Goal: Task Accomplishment & Management: Complete application form

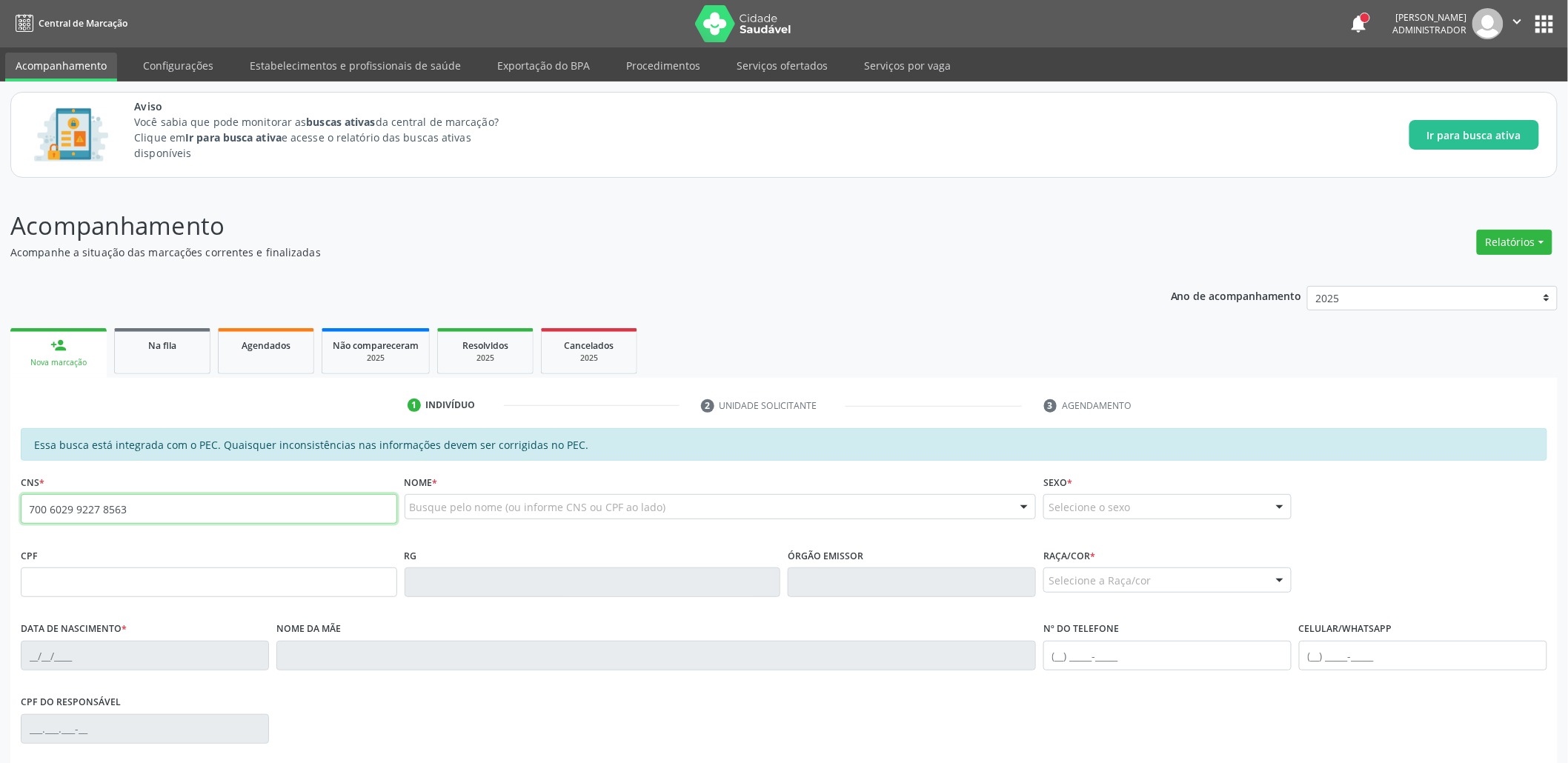
type input "700 6029 9227 8563"
type input "453.062.064-68"
type input "[DATE]"
type input "Edneuza [PERSON_NAME]"
type input "[PHONE_NUMBER]"
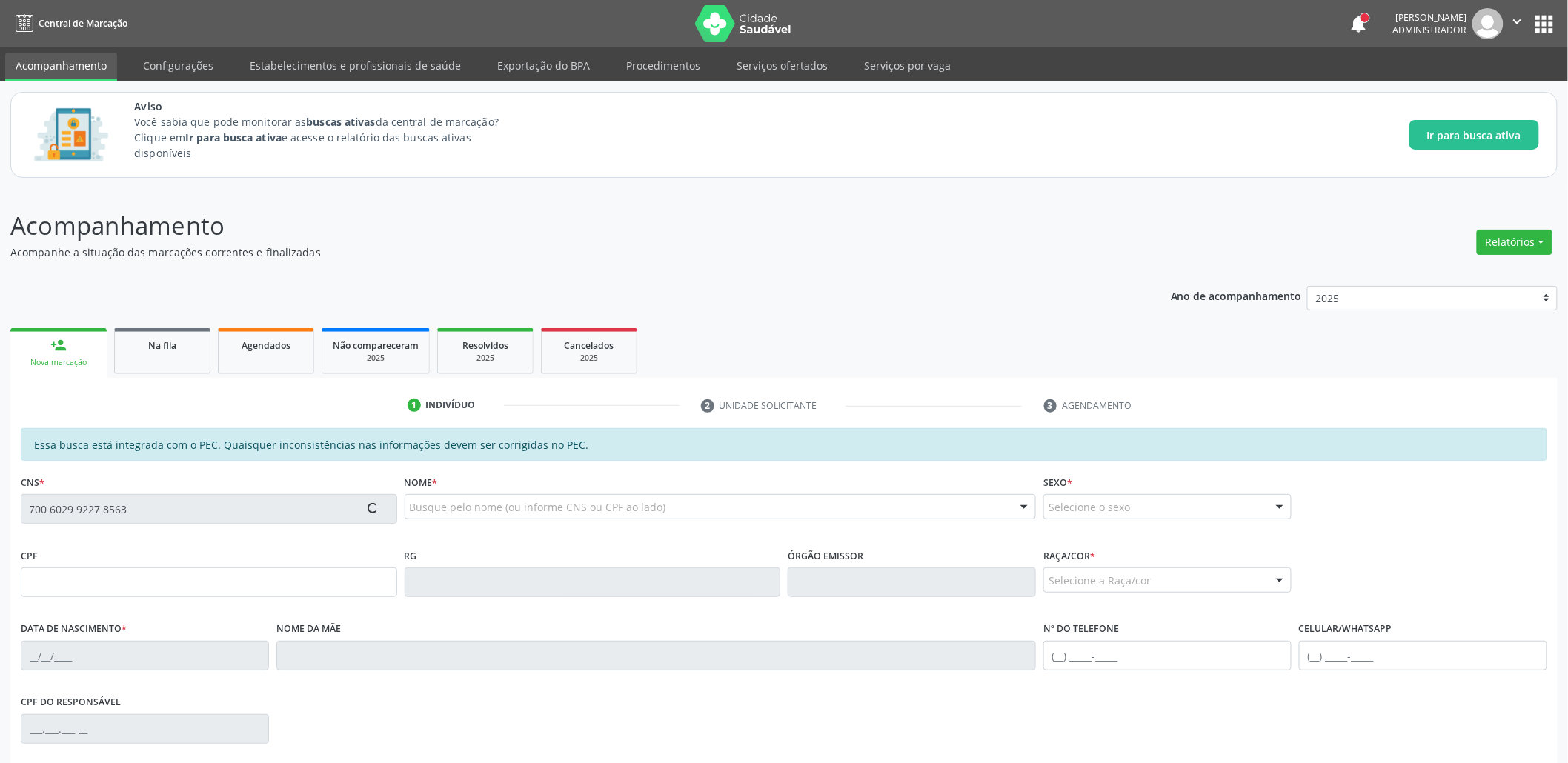
type input "01"
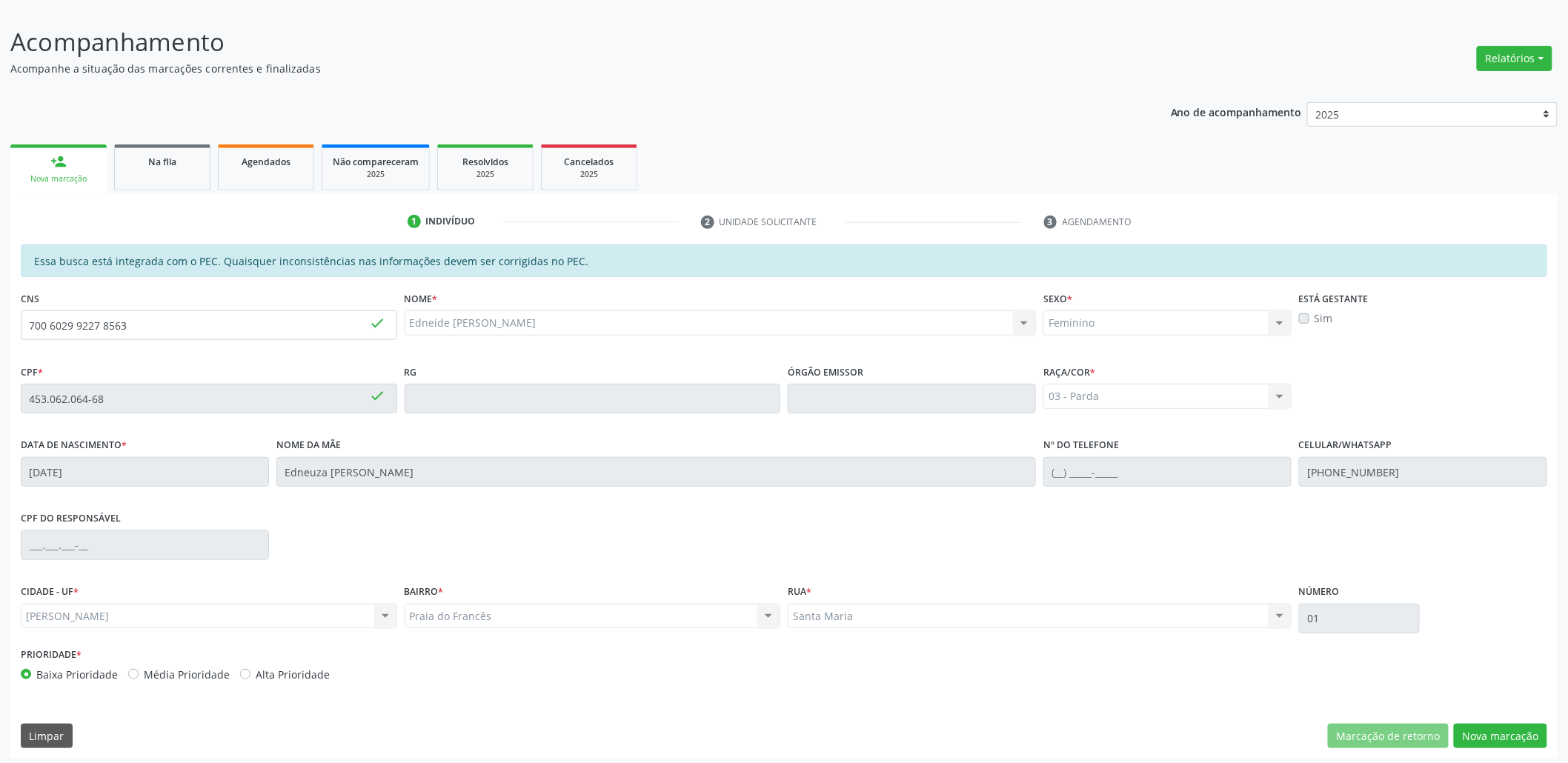
scroll to position [189, 0]
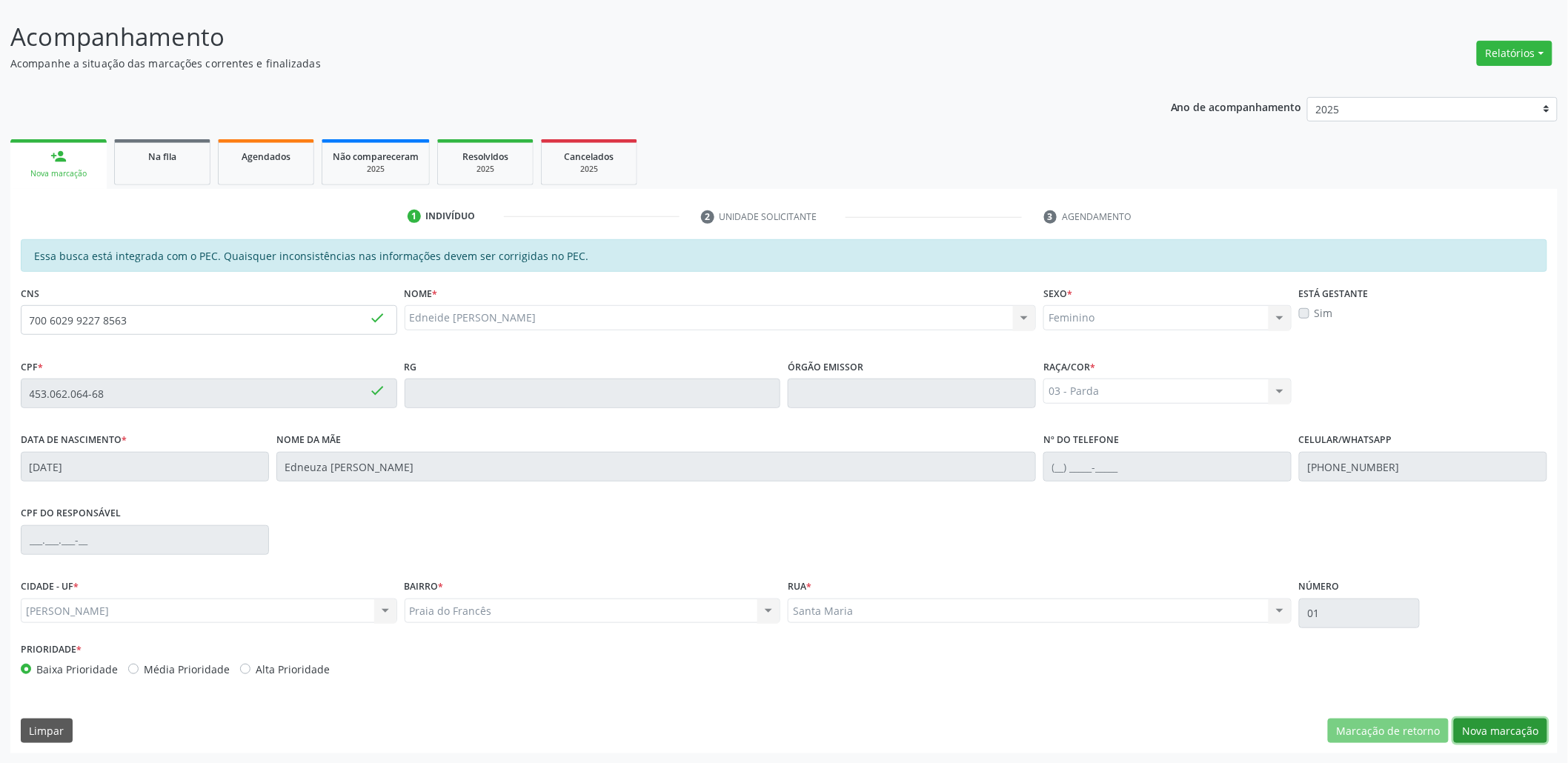
click at [1488, 722] on button "Nova marcação" at bounding box center [1500, 731] width 93 height 26
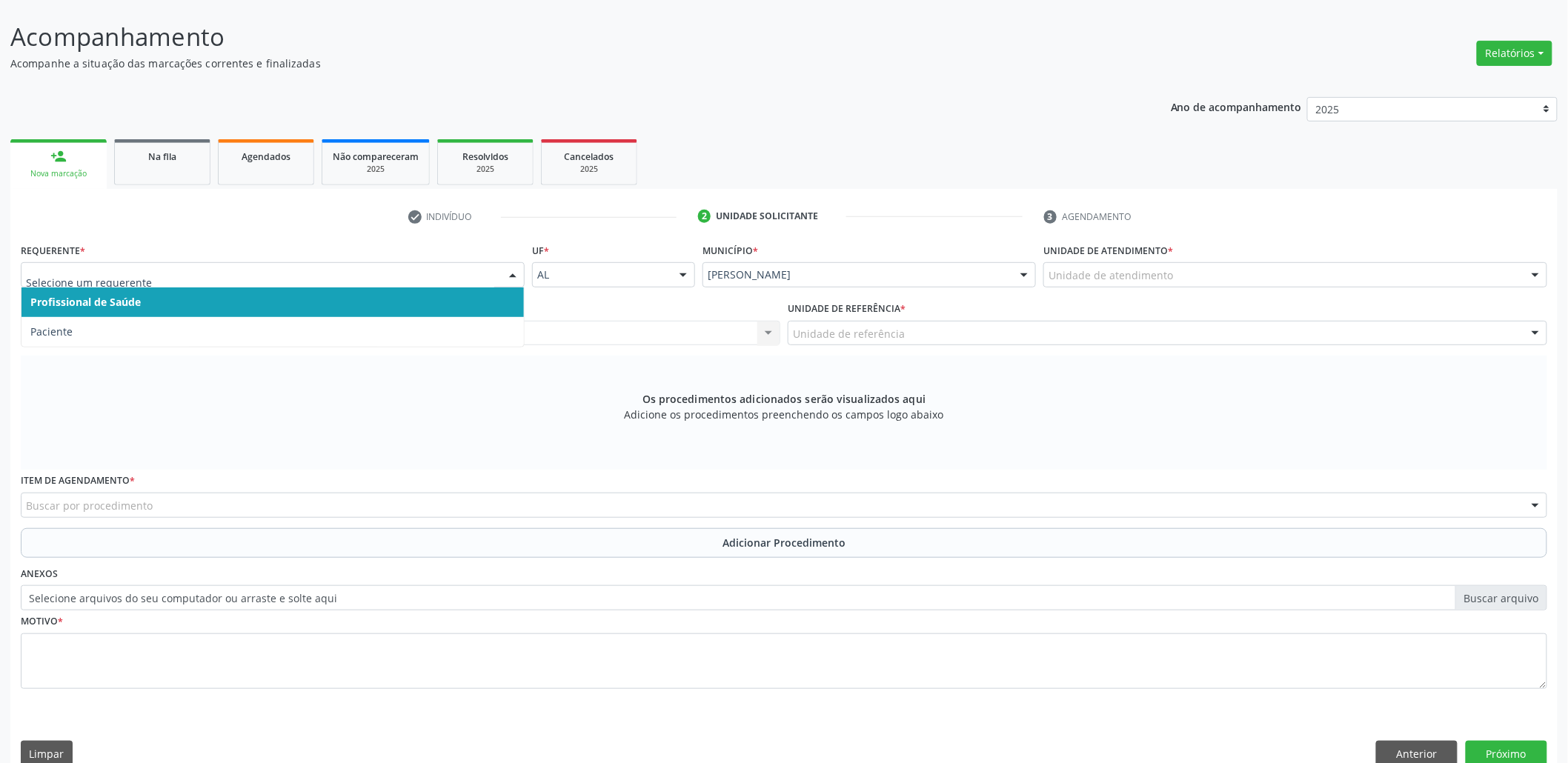
drag, startPoint x: 298, startPoint y: 276, endPoint x: 286, endPoint y: 288, distance: 17.0
click at [224, 306] on span "Profissional de Saúde" at bounding box center [273, 302] width 503 height 29
drag, startPoint x: 224, startPoint y: 277, endPoint x: 191, endPoint y: 297, distance: 38.6
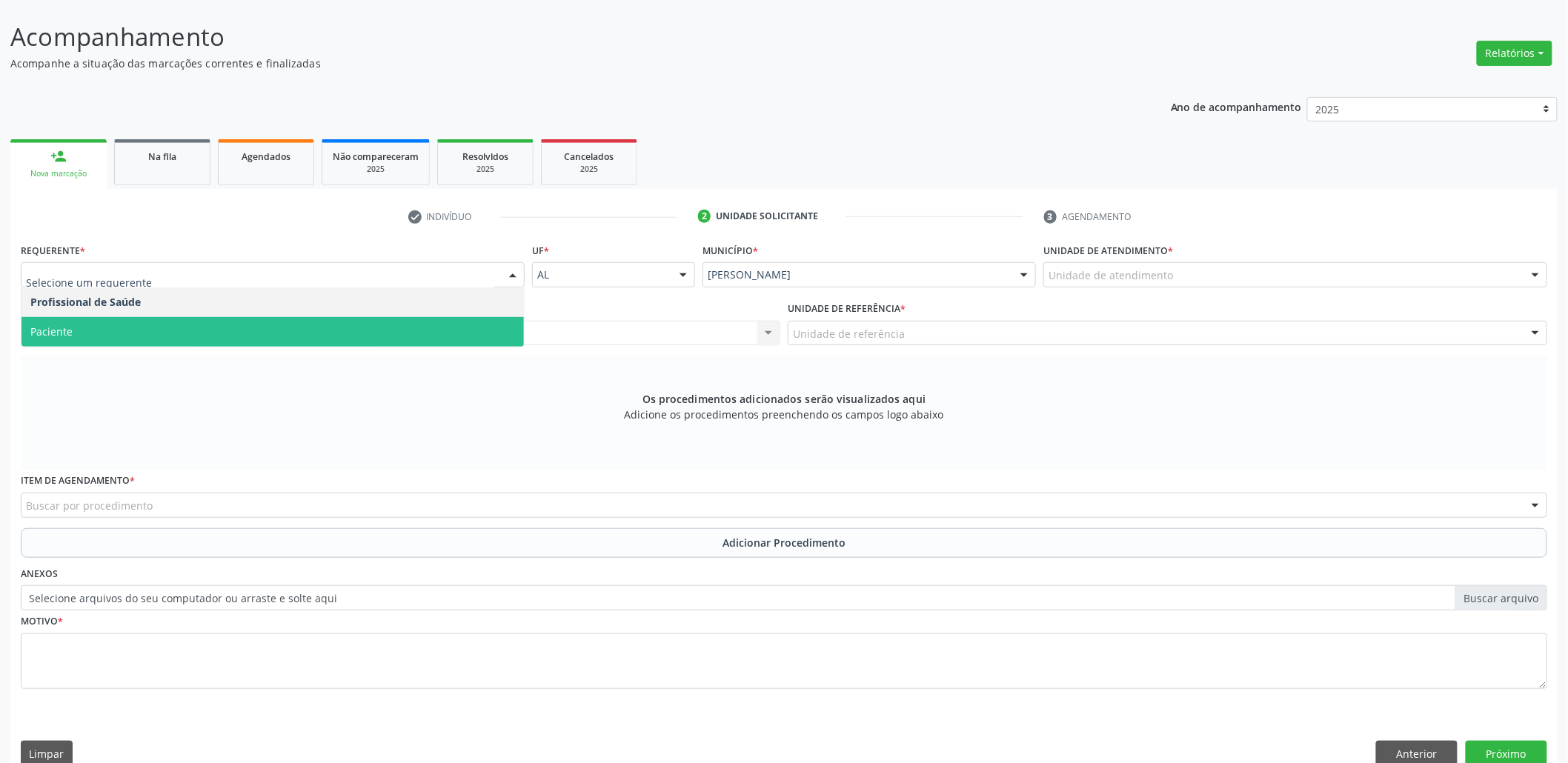
click at [170, 322] on span "Paciente" at bounding box center [273, 331] width 503 height 29
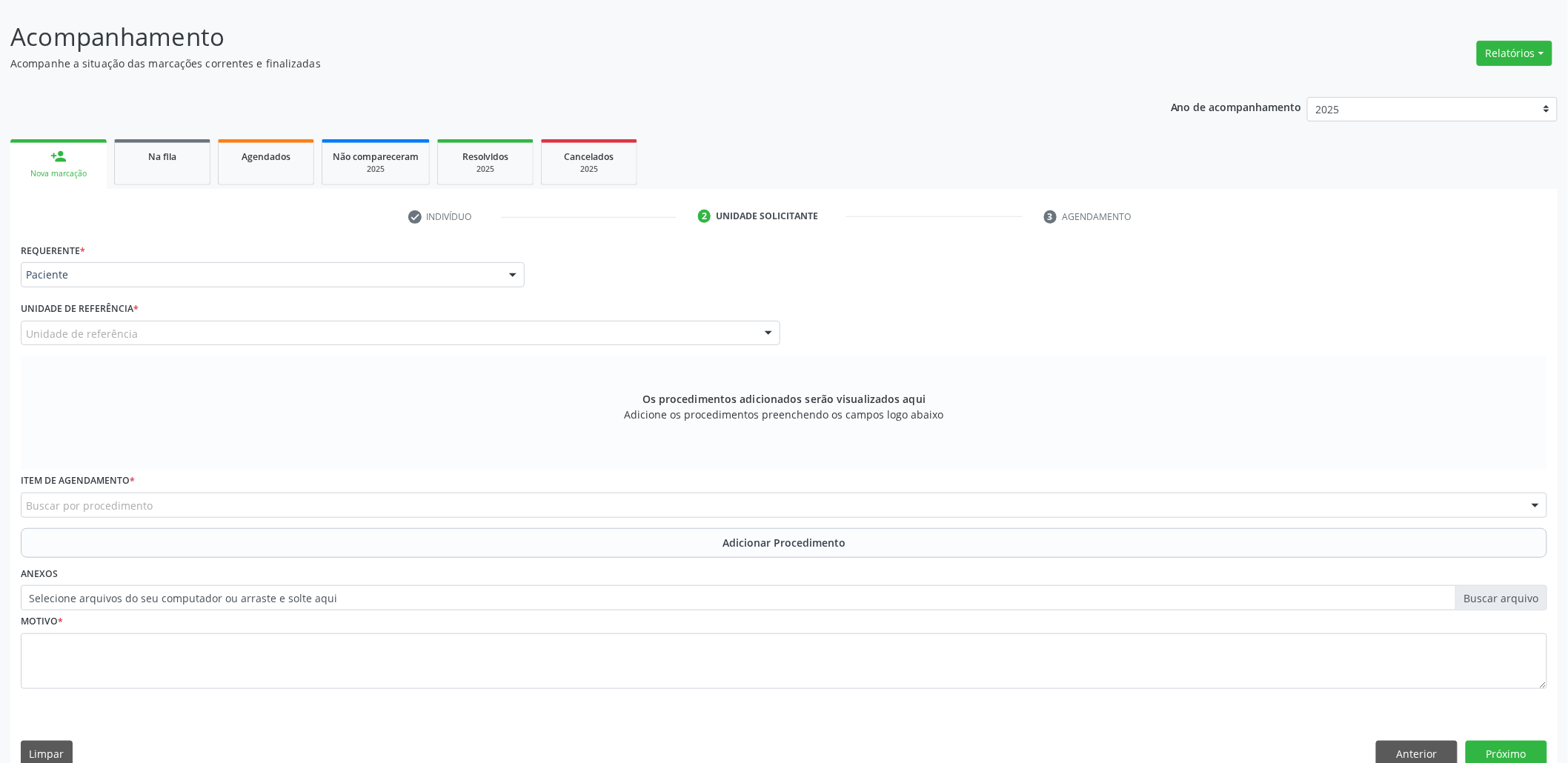
click at [531, 327] on div "Unidade de referência" at bounding box center [400, 333] width 760 height 26
click at [271, 327] on div "Unidade de referência" at bounding box center [400, 333] width 760 height 26
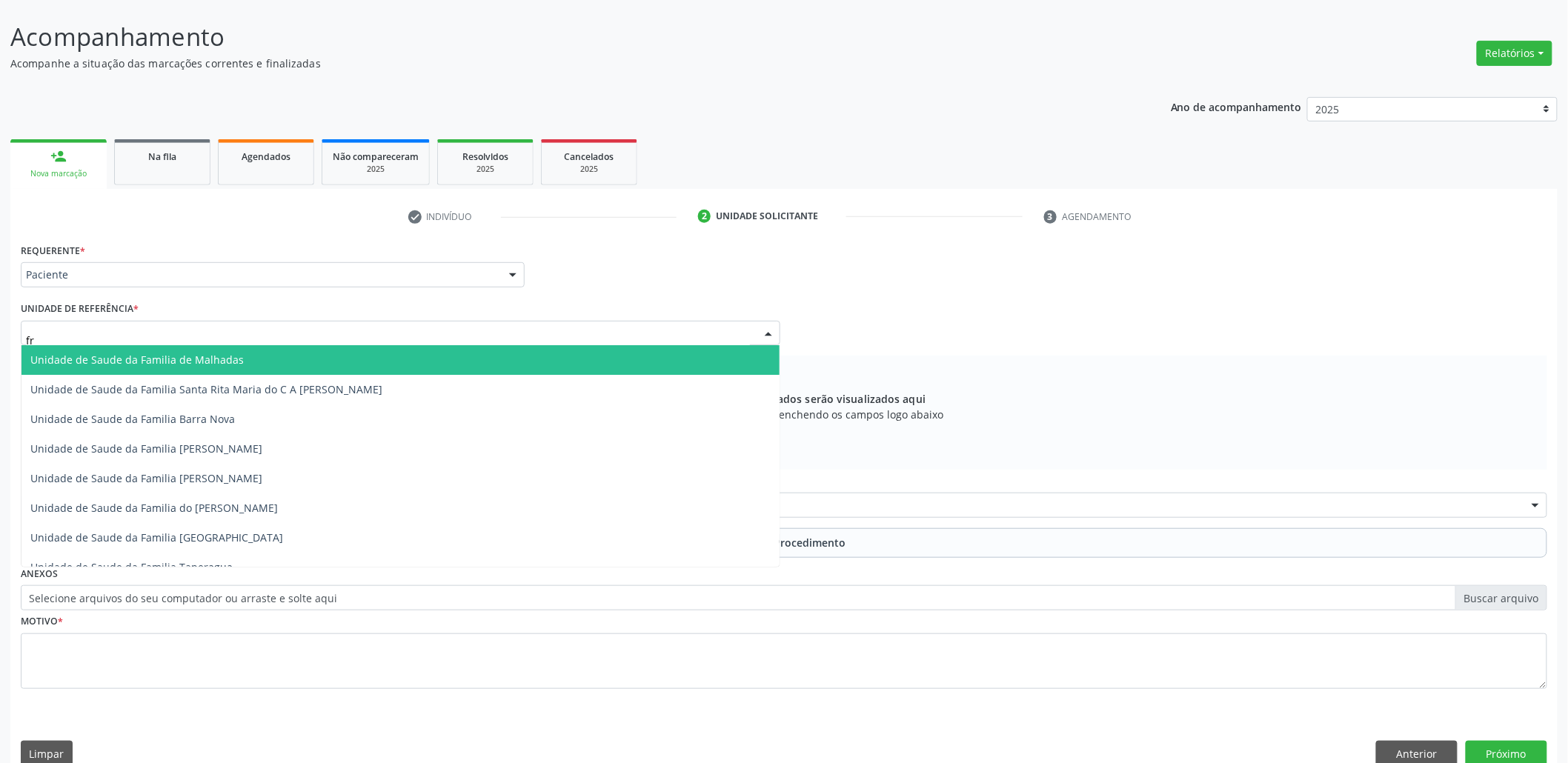
type input "fra"
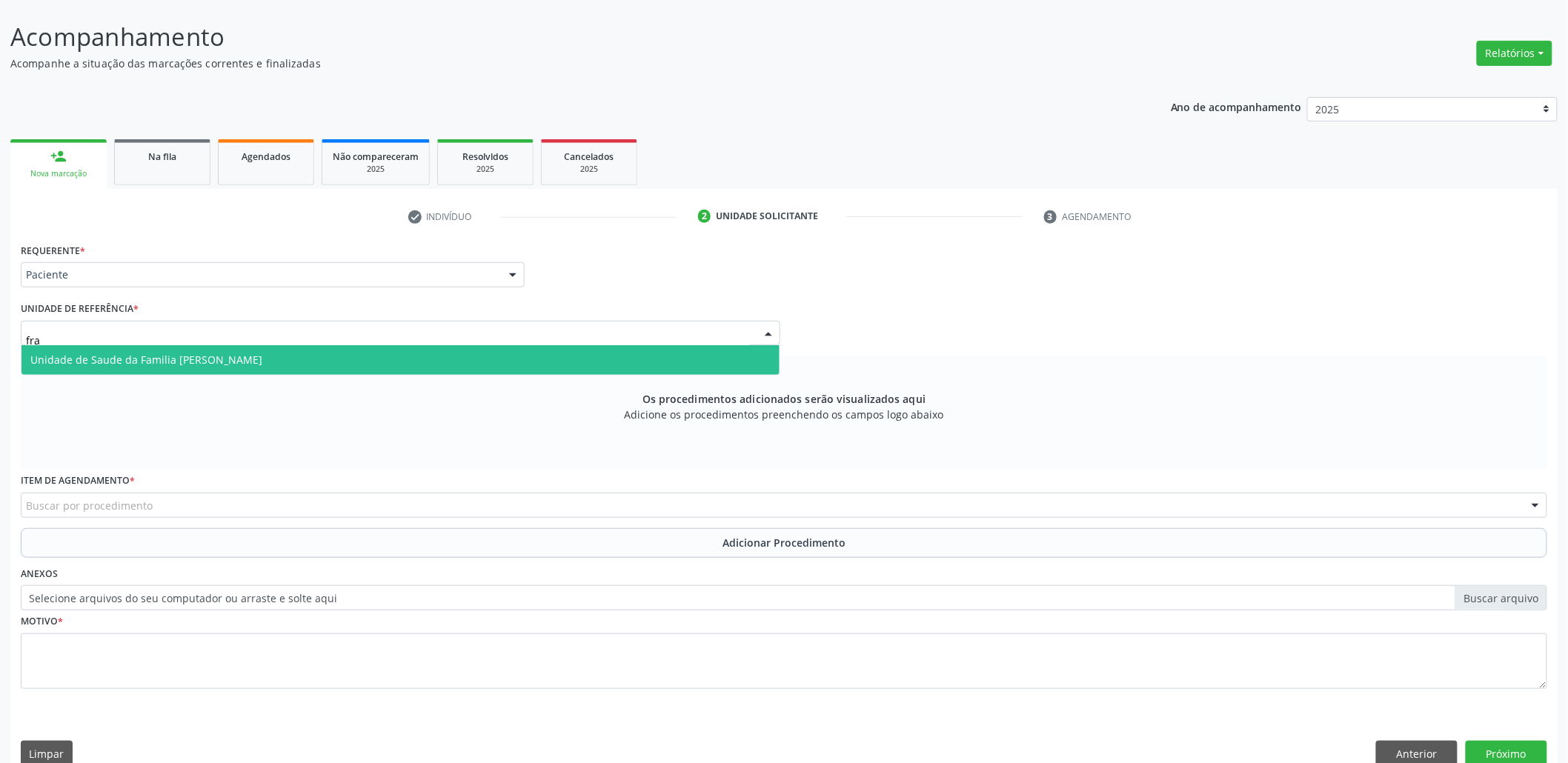
click at [270, 360] on span "Unidade de Saude da Familia [PERSON_NAME]" at bounding box center [400, 360] width 758 height 29
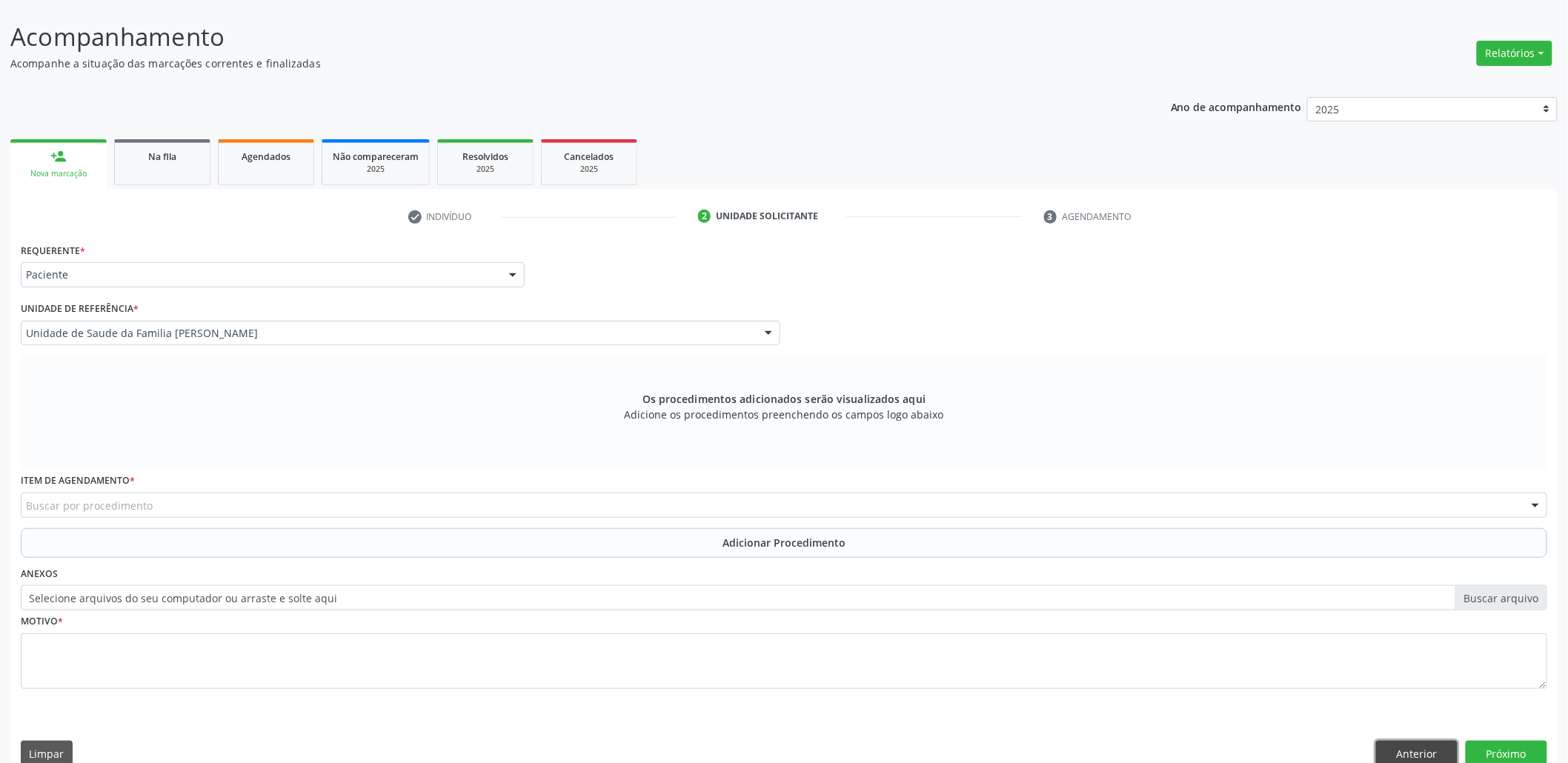
click at [1405, 743] on button "Anterior" at bounding box center [1417, 753] width 81 height 26
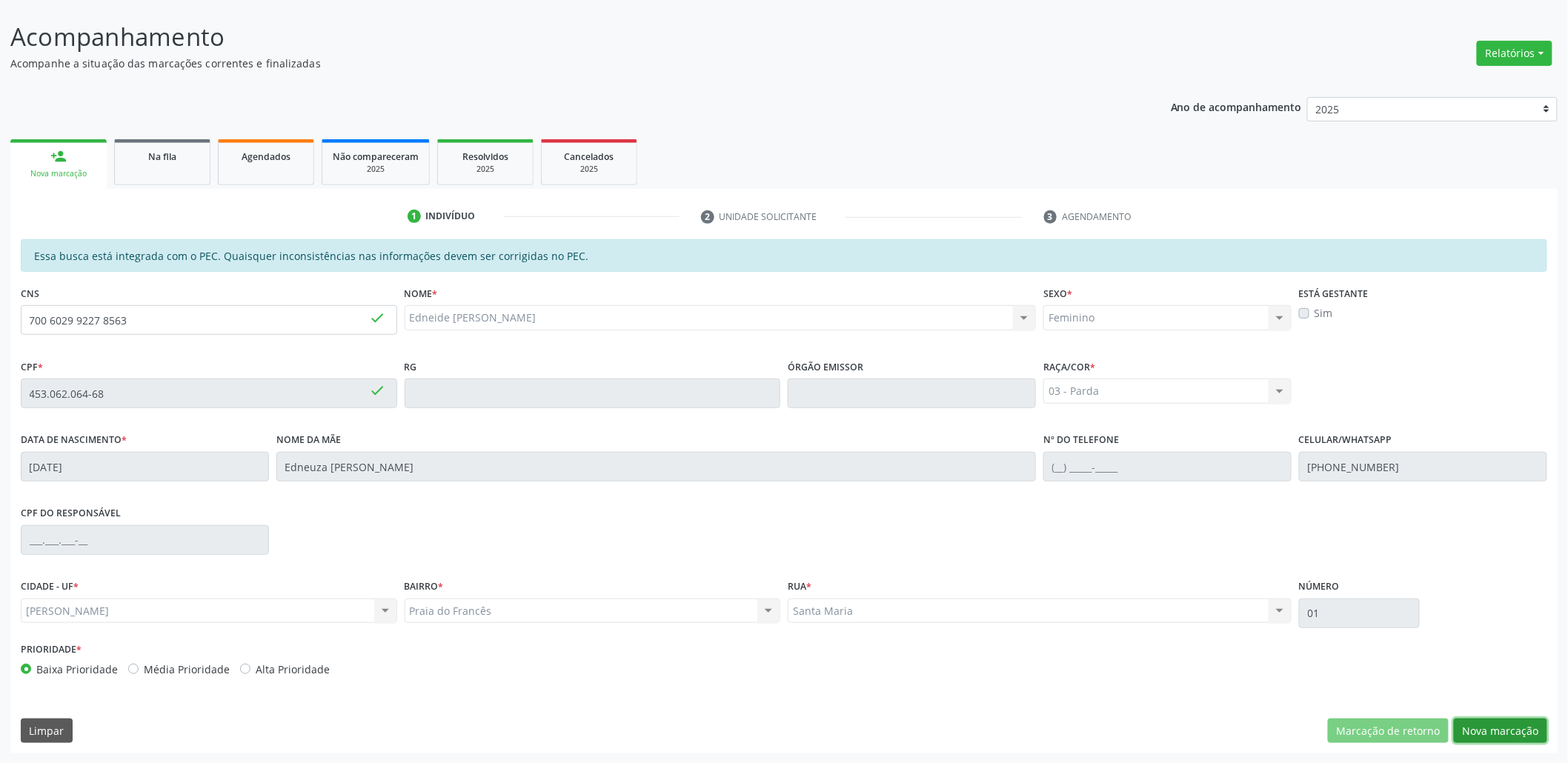
click at [1494, 733] on button "Nova marcação" at bounding box center [1500, 731] width 93 height 26
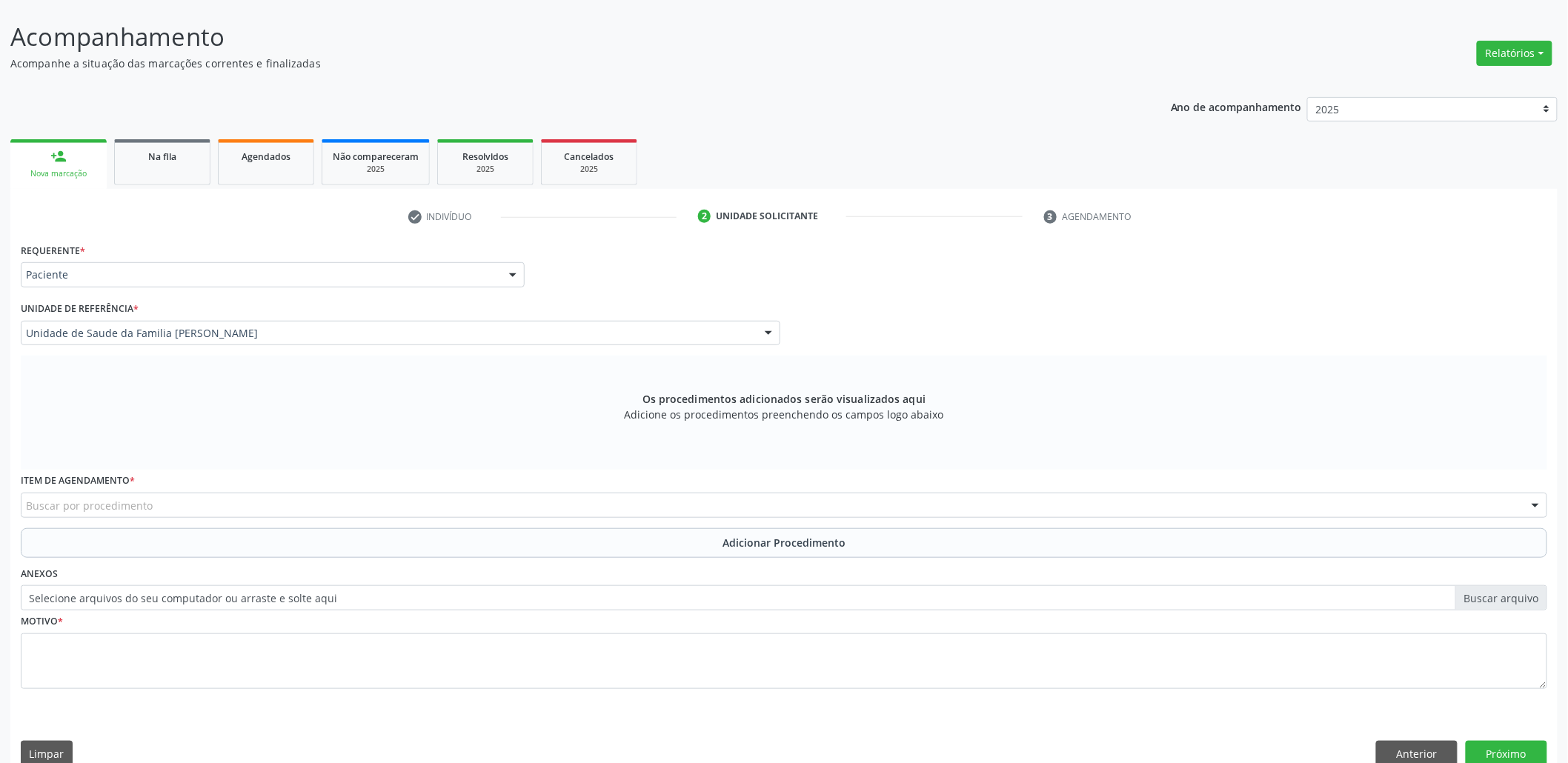
click at [328, 318] on div "Unidade de referência * Unidade de Saude da Familia [PERSON_NAME] Unidade de Sa…" at bounding box center [400, 321] width 760 height 47
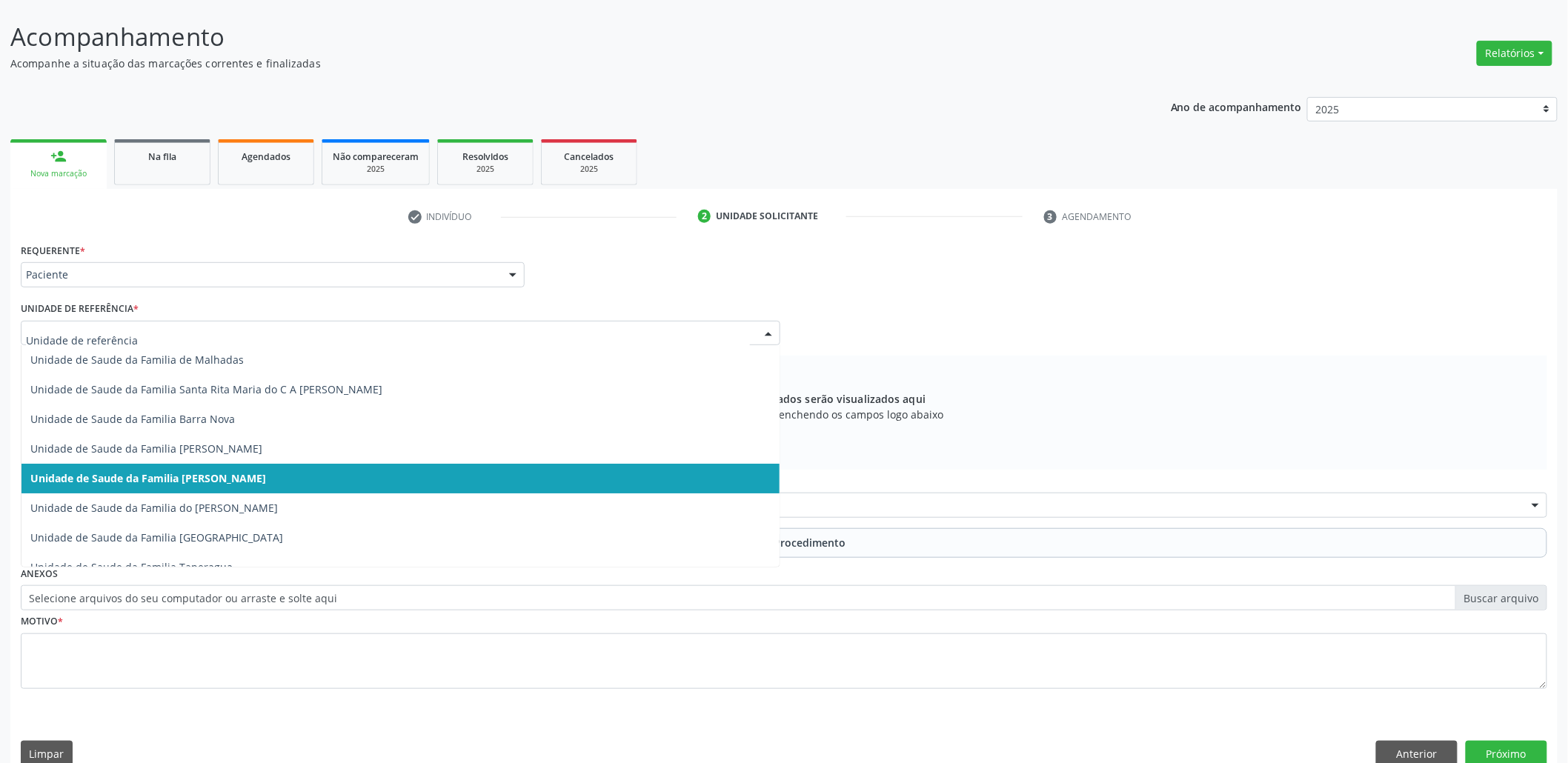
click at [232, 478] on span "Unidade de Saude da Familia [PERSON_NAME]" at bounding box center [400, 478] width 758 height 29
click at [127, 472] on span "Unidade de Saude da Familia [PERSON_NAME]" at bounding box center [148, 478] width 236 height 14
